Goal: Find contact information: Find contact information

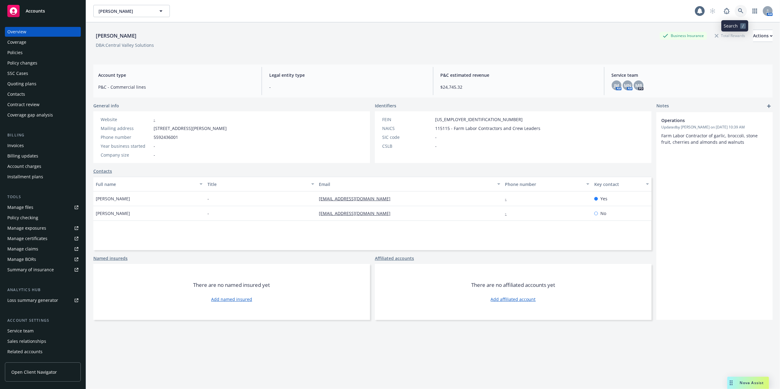
click at [735, 10] on link at bounding box center [741, 11] width 12 height 12
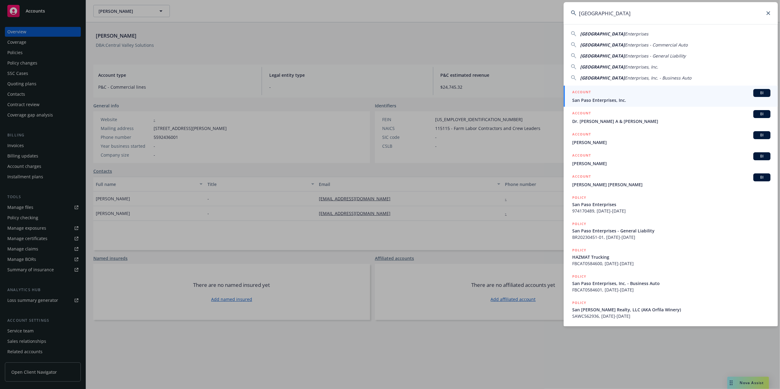
click at [597, 34] on span "San Paso" at bounding box center [602, 34] width 45 height 6
type input "San Paso Enterprises"
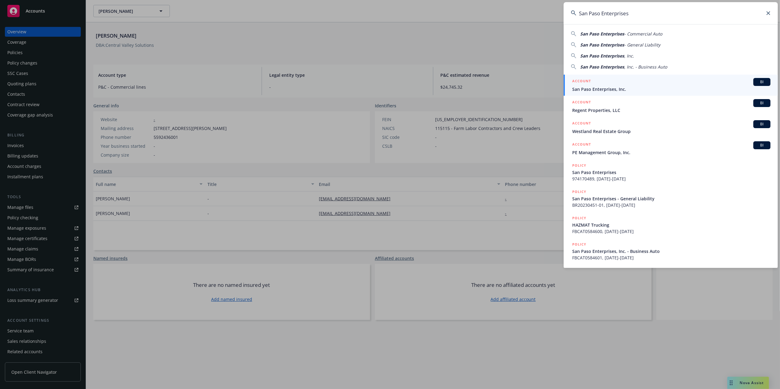
click at [593, 88] on span "San Paso Enterprises, Inc." at bounding box center [671, 89] width 198 height 6
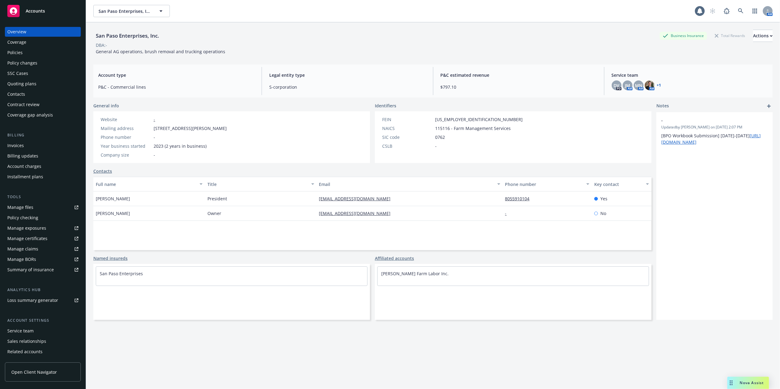
click at [32, 51] on div "Policies" at bounding box center [42, 53] width 71 height 10
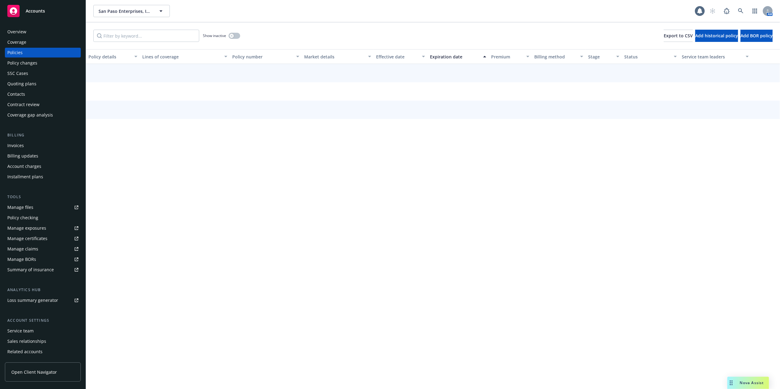
click at [15, 208] on div "Manage files" at bounding box center [20, 208] width 26 height 10
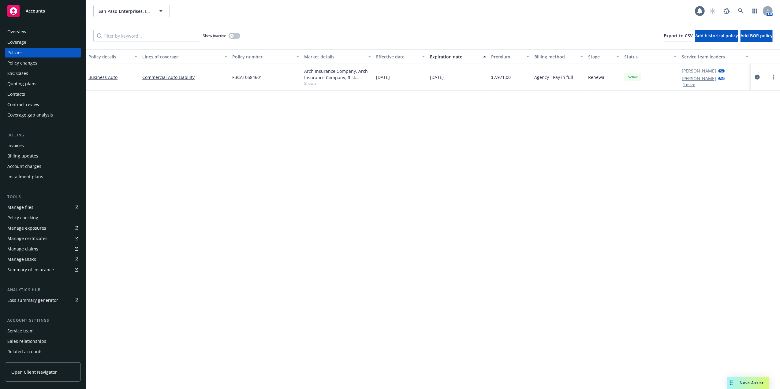
scroll to position [20, 0]
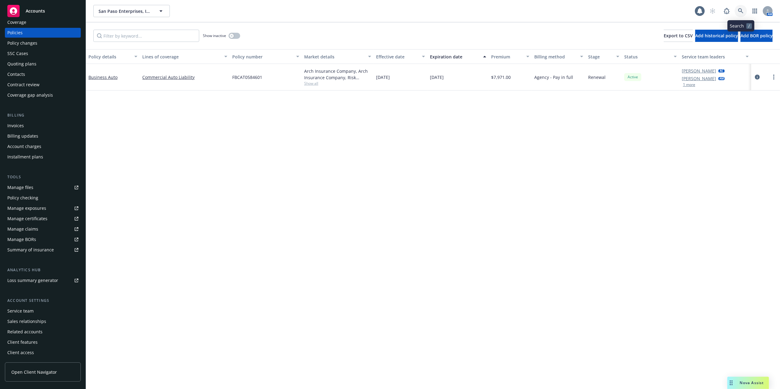
click at [740, 10] on icon at bounding box center [741, 11] width 6 height 6
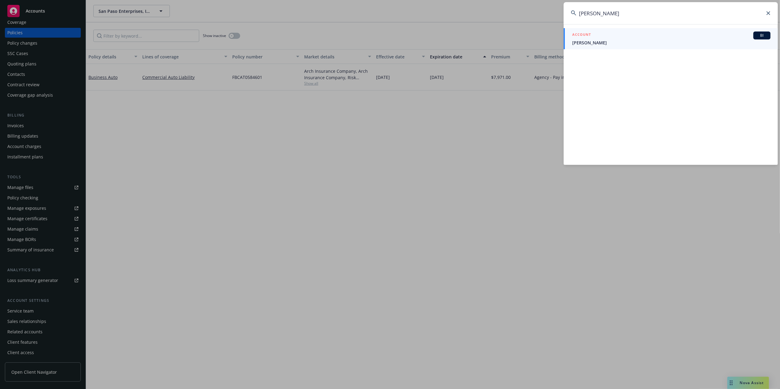
type input "Deigo Garcia"
click at [590, 39] on span "Diego Gracia" at bounding box center [671, 42] width 198 height 6
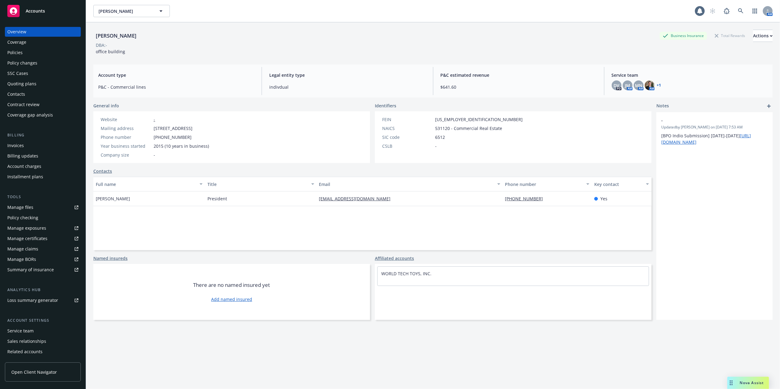
click at [18, 208] on div "Manage files" at bounding box center [20, 208] width 26 height 10
click at [16, 71] on div "SSC Cases" at bounding box center [17, 74] width 21 height 10
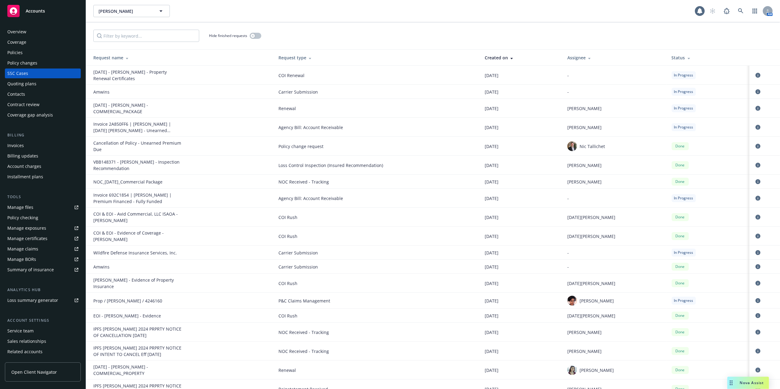
click at [9, 31] on div "Overview" at bounding box center [16, 32] width 19 height 10
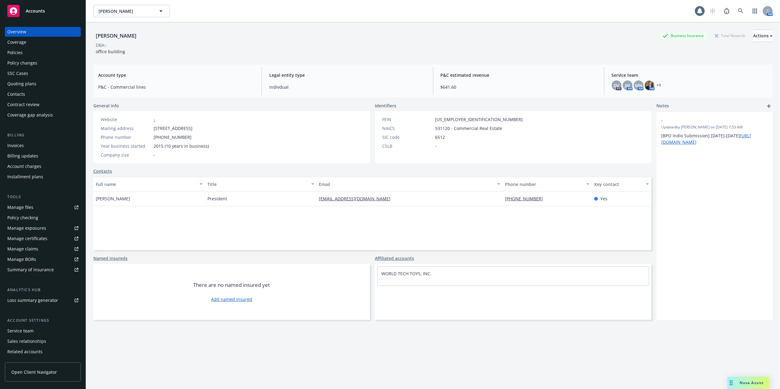
click at [22, 51] on div "Policies" at bounding box center [42, 53] width 71 height 10
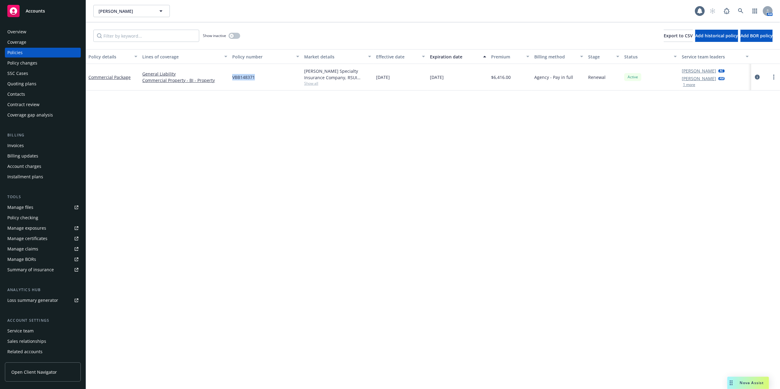
drag, startPoint x: 231, startPoint y: 79, endPoint x: 254, endPoint y: 79, distance: 22.7
click at [254, 79] on div "VBB148371" at bounding box center [266, 77] width 72 height 27
copy span "VBB148371"
click at [740, 381] on div "Nova Assist" at bounding box center [752, 382] width 34 height 5
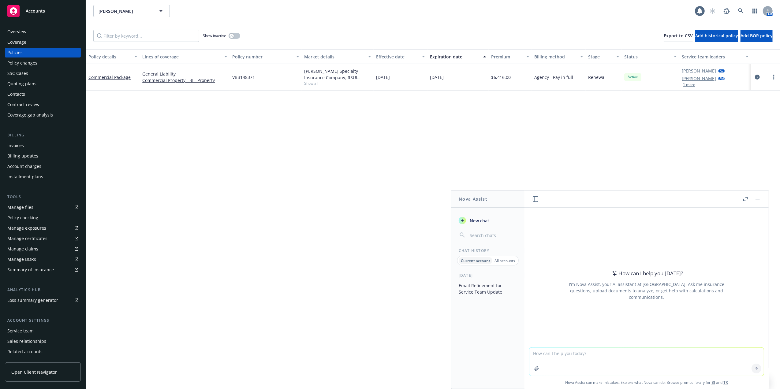
click at [604, 356] on textarea at bounding box center [647, 362] width 234 height 28
paste textarea "Hi Diego, I've also left you a voicemail message. Please take time to read this…"
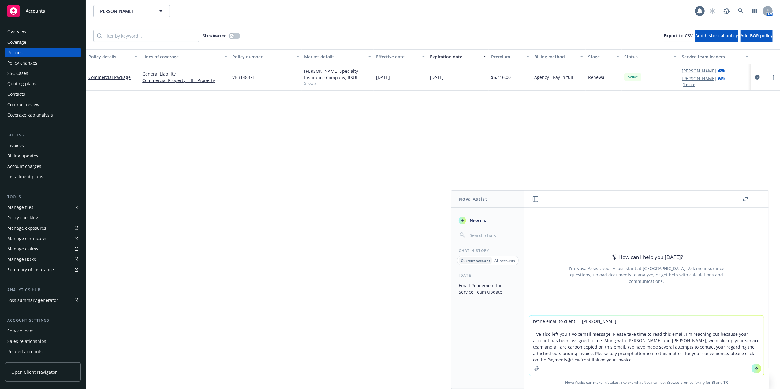
type textarea "refine email to client Hi Diego, I've also left you a voicemail message. Please…"
click at [757, 370] on icon at bounding box center [757, 369] width 0 height 2
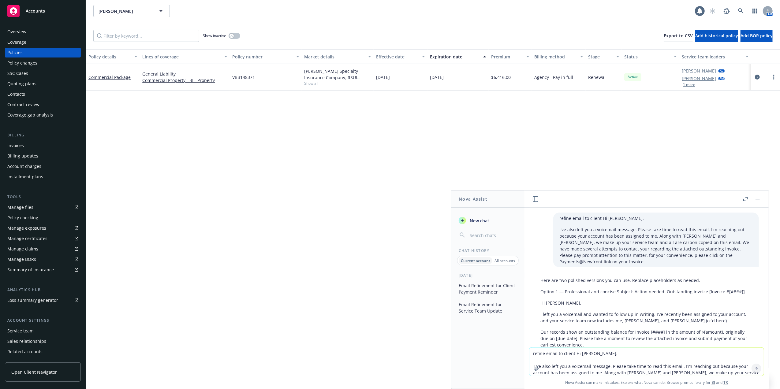
click at [539, 302] on div "Here are two polished versions you can use. Replace placeholders as needed. Opt…" at bounding box center [646, 391] width 225 height 233
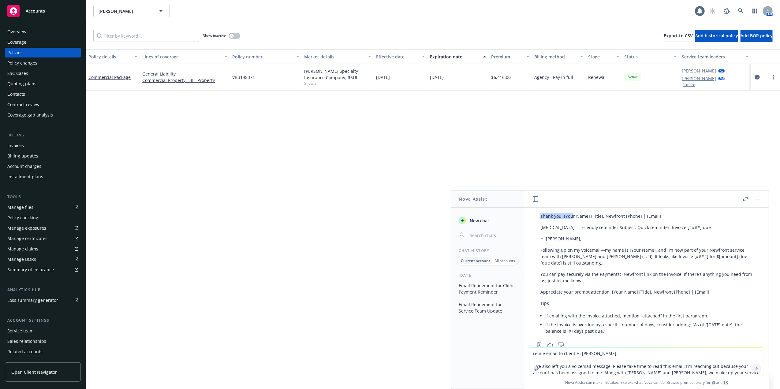
scroll to position [154, 0]
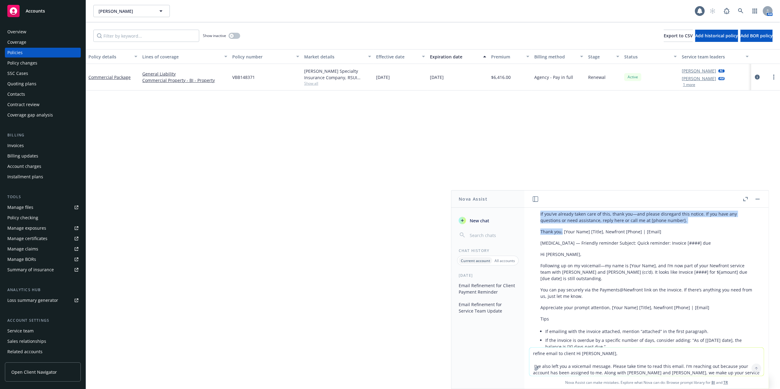
drag, startPoint x: 540, startPoint y: 302, endPoint x: 563, endPoint y: 230, distance: 75.4
click at [563, 230] on div "Here are two polished versions you can use. Replace placeholders as needed. Opt…" at bounding box center [646, 237] width 225 height 233
copy div "Hi Diego, I left you a voicemail and wanted to follow up in writing. I’ve recen…"
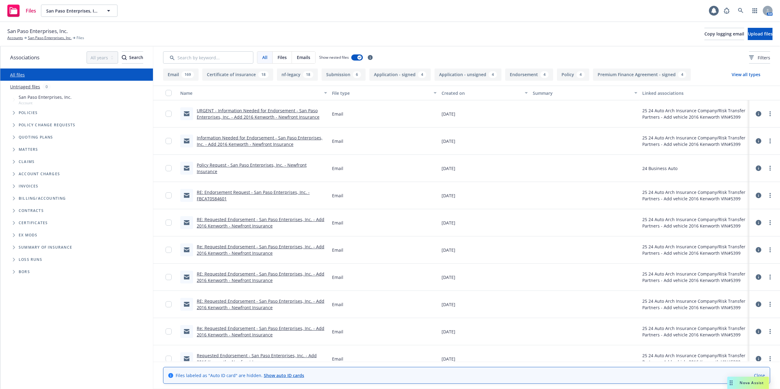
click at [222, 249] on link "Re: Requested Endorsement - San Paso Enterprises, Inc. - Add 2016 Kenworth - Ne…" at bounding box center [261, 250] width 128 height 12
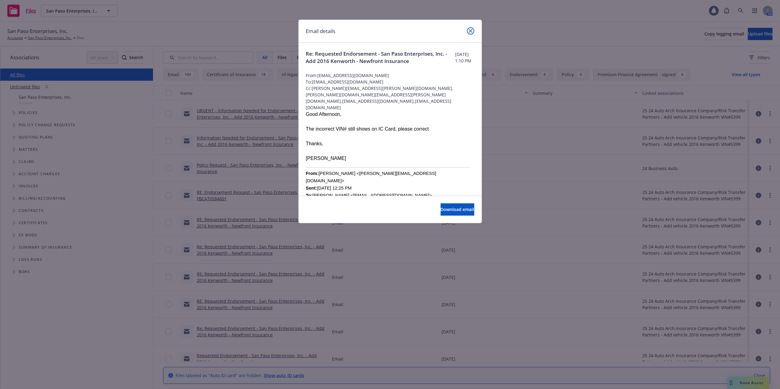
click at [471, 28] on link "close" at bounding box center [470, 30] width 7 height 7
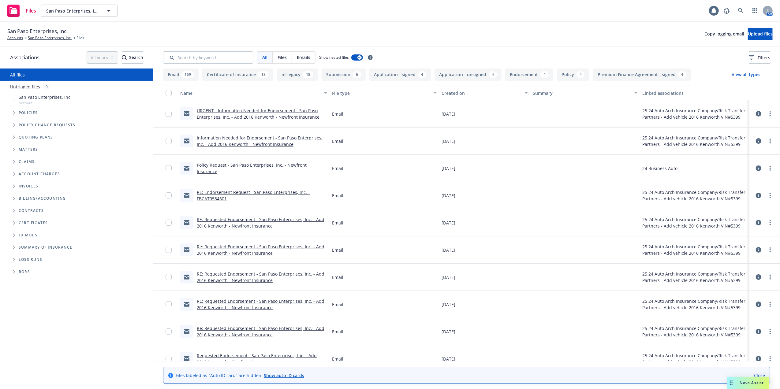
click at [237, 168] on link "Policy Request - San Paso Enterprises, Inc. - Newfront Insurance" at bounding box center [252, 168] width 110 height 12
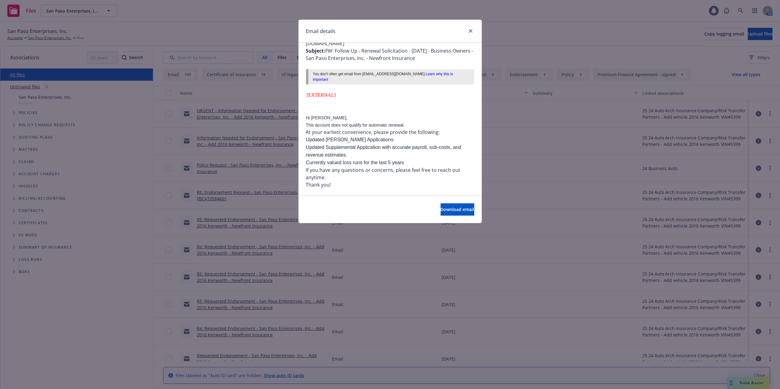
scroll to position [326, 0]
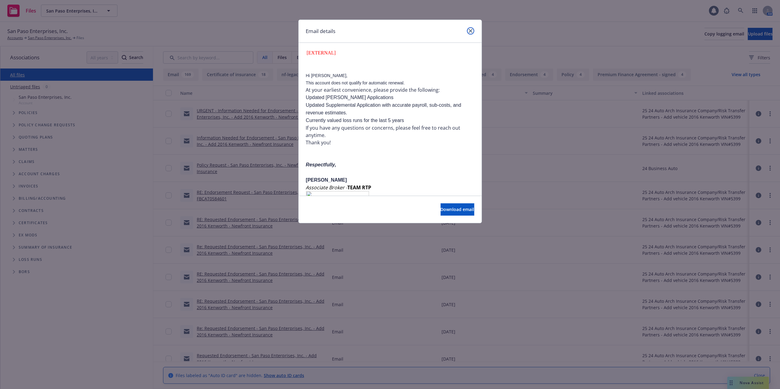
click at [470, 29] on icon "close" at bounding box center [471, 31] width 4 height 4
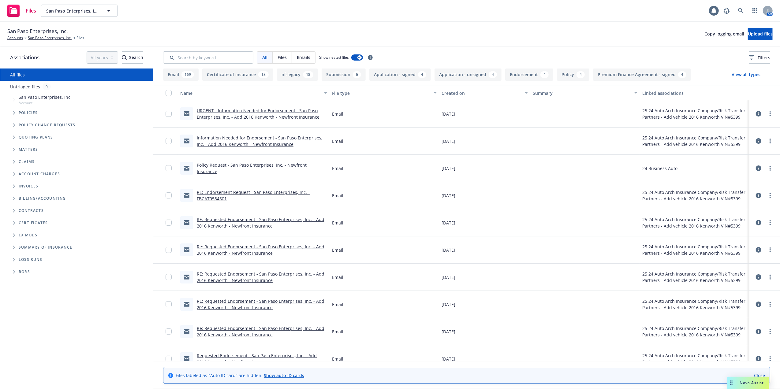
click at [257, 116] on link "URGENT - Information Needed for Endorsement - San Paso Enterprises, Inc. - Add …" at bounding box center [258, 114] width 123 height 12
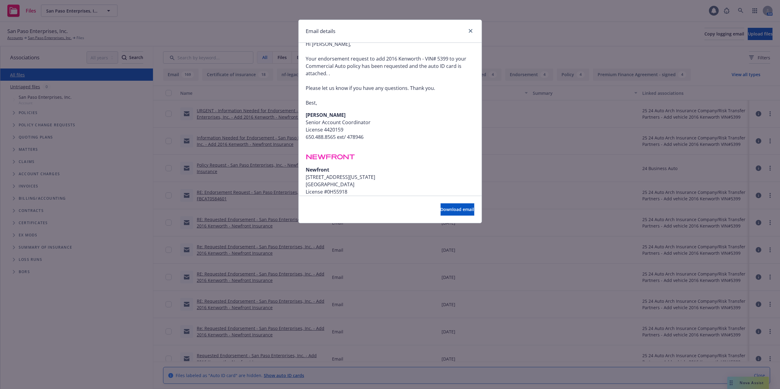
scroll to position [1134, 0]
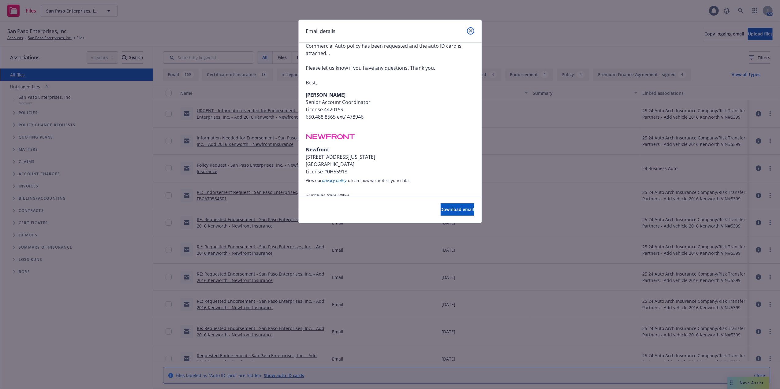
click at [470, 33] on link "close" at bounding box center [470, 30] width 7 height 7
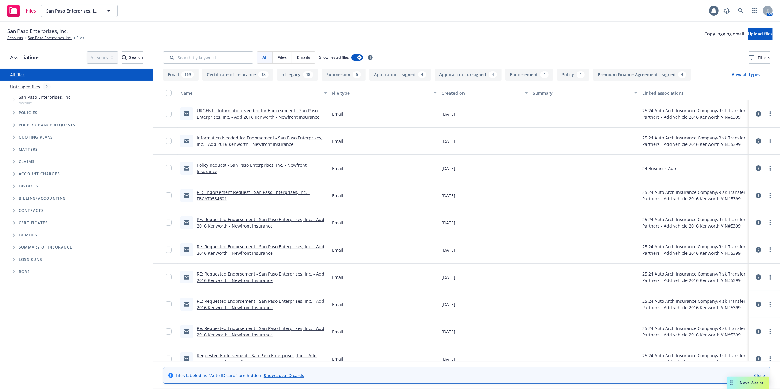
click at [233, 141] on link "Information Needed for Endorsement - San Paso Enterprises, Inc. - Add 2016 Kenw…" at bounding box center [260, 141] width 126 height 12
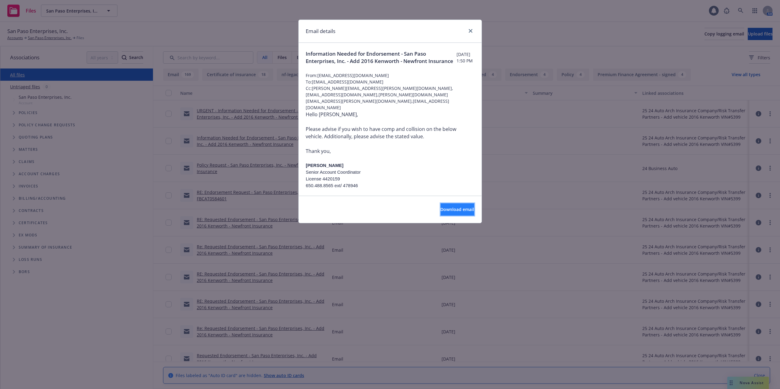
click at [444, 212] on span "Download email" at bounding box center [458, 210] width 34 height 6
click at [470, 31] on icon "close" at bounding box center [471, 31] width 4 height 4
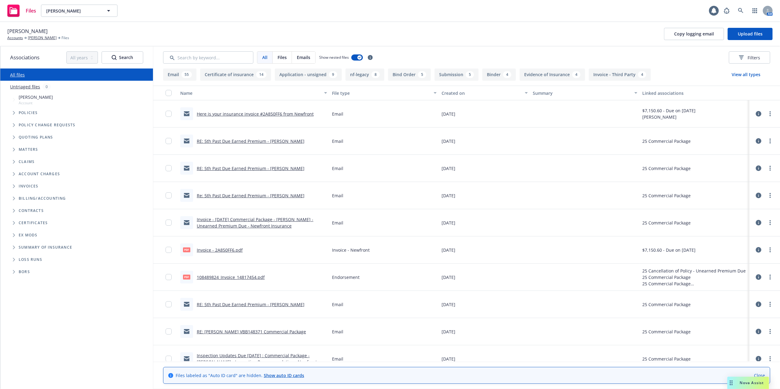
click at [227, 114] on link "Here is your insurance invoice #2A850FF6 from Newfront" at bounding box center [255, 114] width 117 height 6
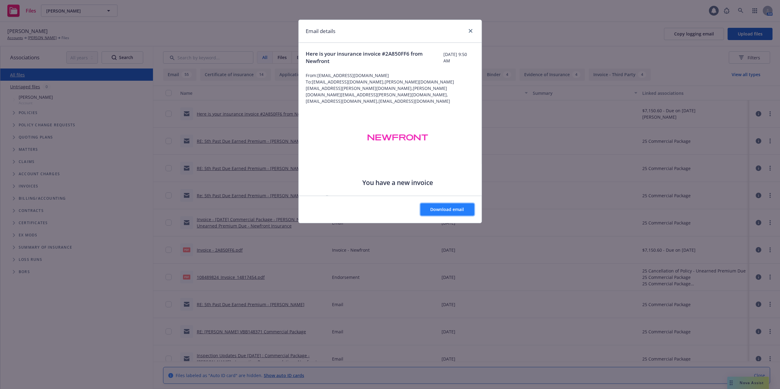
click at [444, 210] on span "Download email" at bounding box center [448, 210] width 34 height 6
click at [471, 31] on icon "close" at bounding box center [471, 31] width 4 height 4
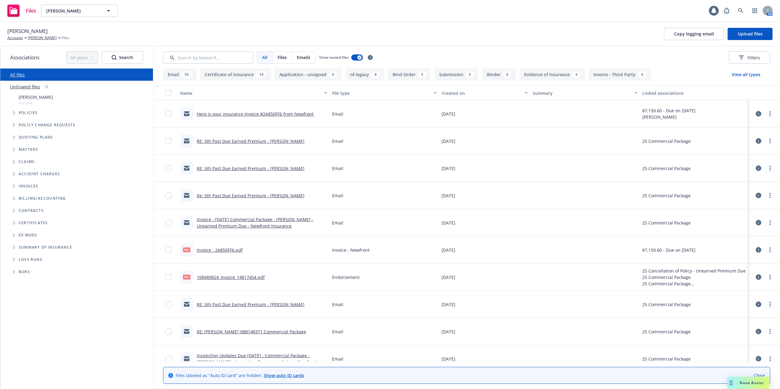
click at [220, 111] on link "Here is your insurance invoice #2A850FF6 from Newfront" at bounding box center [255, 114] width 117 height 6
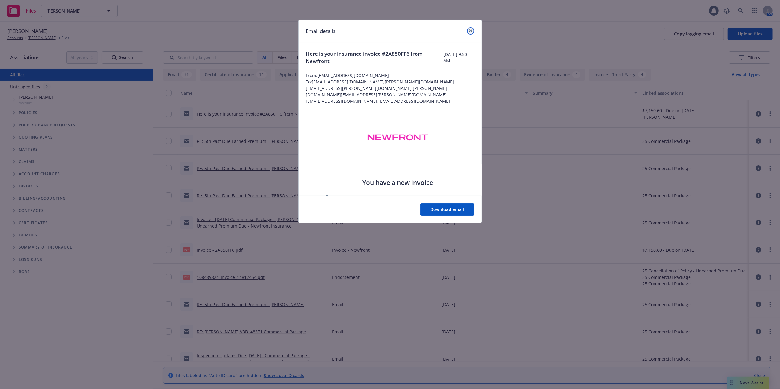
click at [469, 29] on icon "close" at bounding box center [471, 31] width 4 height 4
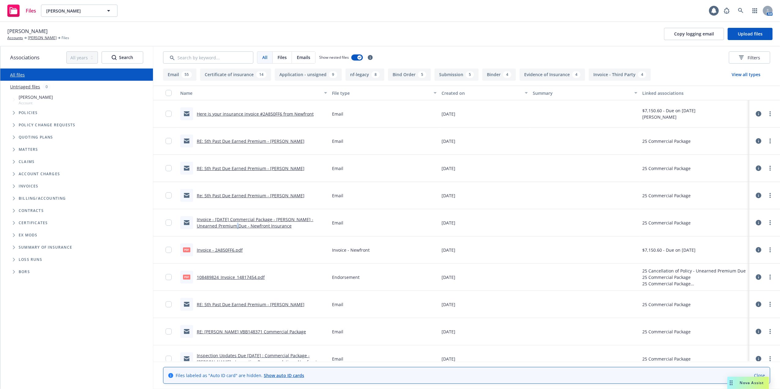
click at [228, 223] on link "Invoice - 01/23/2025 Commercial Package - Diego Gracia - Unearned Premium Due -…" at bounding box center [255, 223] width 117 height 12
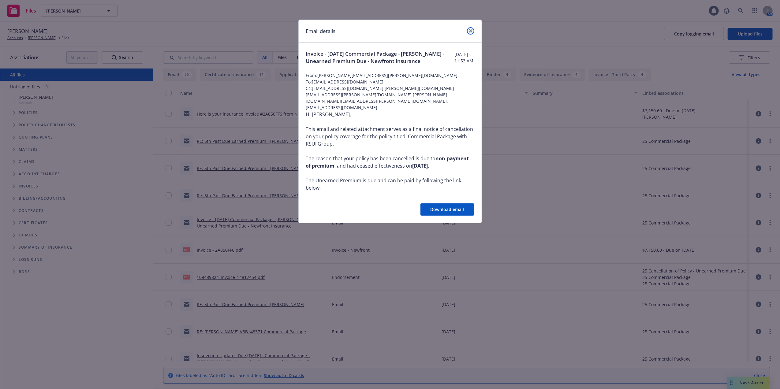
click at [472, 30] on icon "close" at bounding box center [471, 31] width 4 height 4
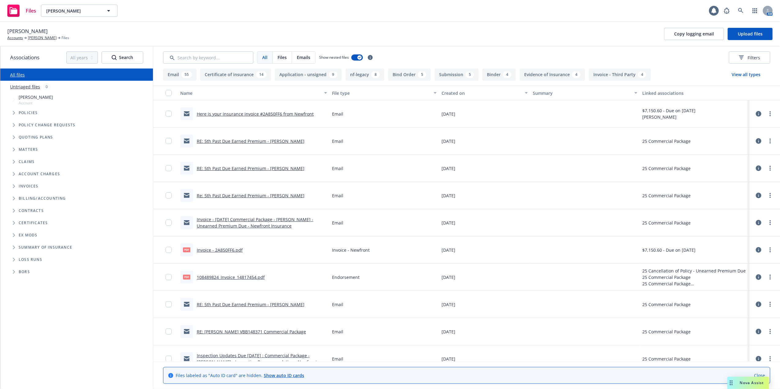
click at [220, 250] on link "Invoice - 2A850FF6.pdf" at bounding box center [220, 250] width 46 height 6
drag, startPoint x: 217, startPoint y: 276, endPoint x: 214, endPoint y: 273, distance: 4.1
click at [216, 273] on div "pdf 108489824_Invoice_14817454.pdf" at bounding box center [222, 277] width 84 height 13
click at [206, 249] on link "Invoice - 2A850FF6.pdf" at bounding box center [220, 250] width 46 height 6
click at [31, 36] on link "Diego Gracia" at bounding box center [42, 38] width 29 height 6
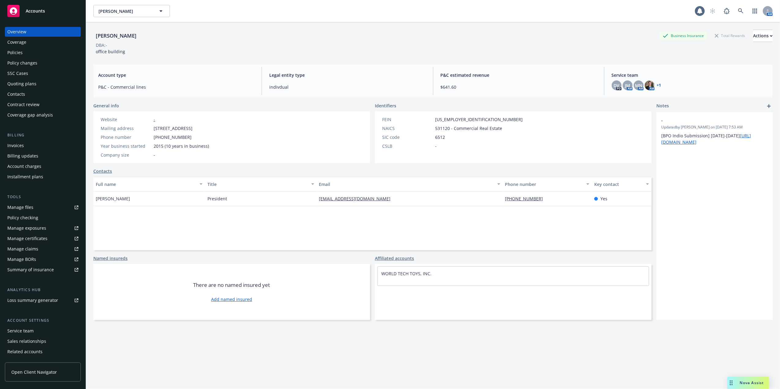
click at [14, 82] on div "Quoting plans" at bounding box center [21, 84] width 29 height 10
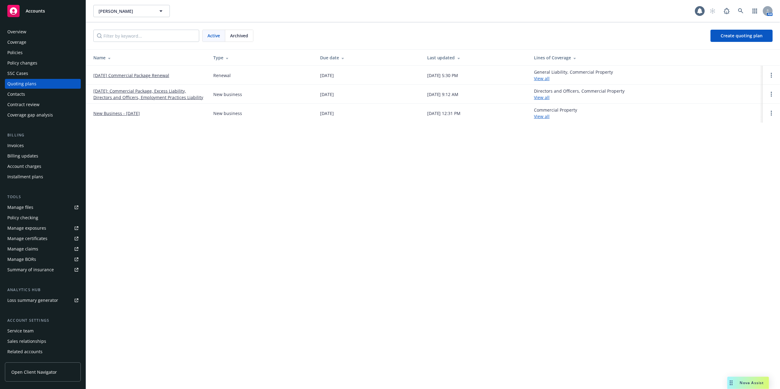
click at [20, 92] on div "Contacts" at bounding box center [16, 94] width 18 height 10
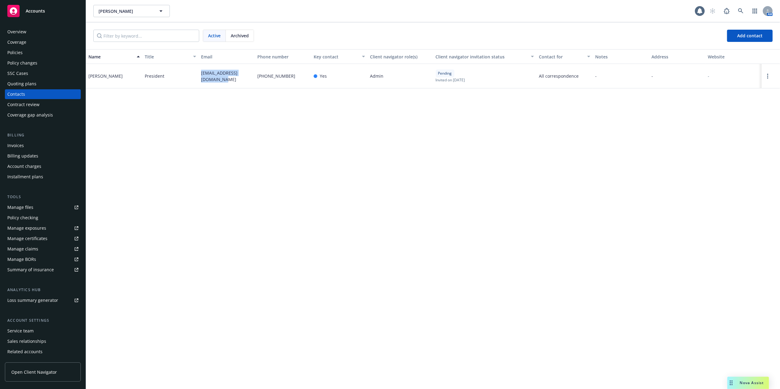
drag, startPoint x: 201, startPoint y: 71, endPoint x: 211, endPoint y: 78, distance: 12.2
click at [211, 78] on div "diegogarcia83@hotmail.com" at bounding box center [227, 76] width 56 height 24
copy span "diegogarcia83@hotmail.com"
click at [24, 74] on div "SSC Cases" at bounding box center [17, 74] width 21 height 10
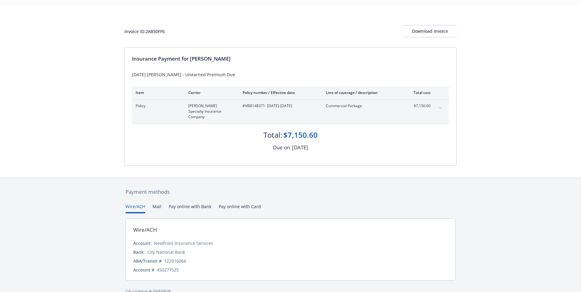
scroll to position [23, 0]
